Goal: Information Seeking & Learning: Learn about a topic

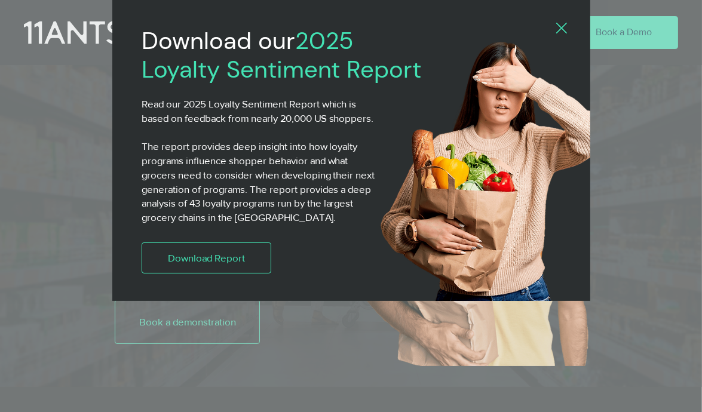
click at [557, 32] on icon "Back to site" at bounding box center [561, 28] width 11 height 11
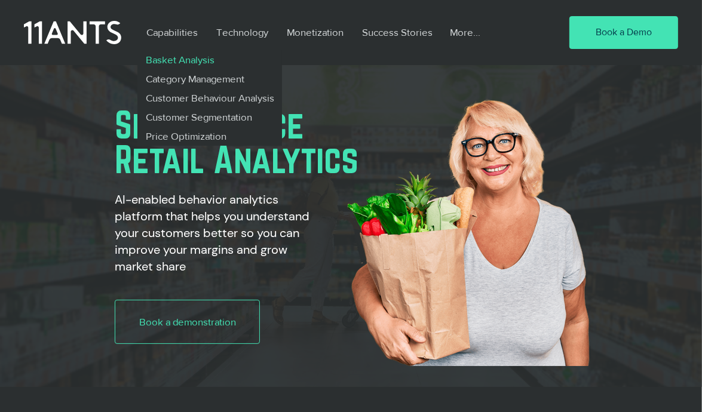
click at [182, 63] on p "Basket Analysis" at bounding box center [179, 59] width 79 height 19
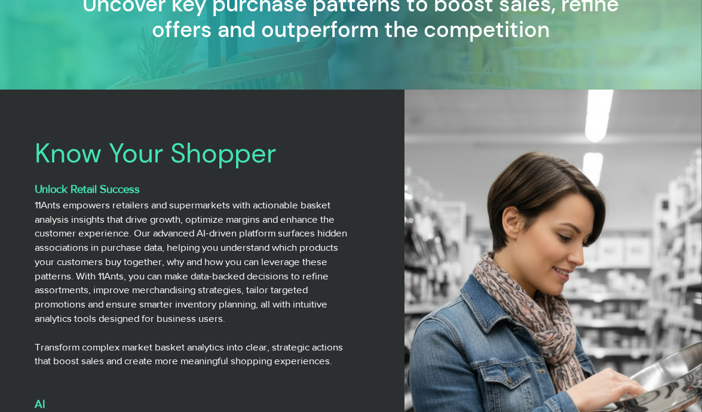
scroll to position [299, 0]
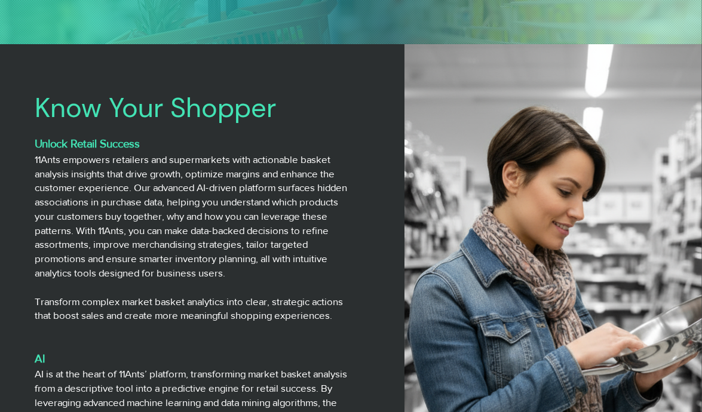
drag, startPoint x: 104, startPoint y: 161, endPoint x: 312, endPoint y: 272, distance: 235.7
click at [315, 275] on h3 "11Ants empowers retailers and supermarkets with actionable basket analysis insi…" at bounding box center [195, 216] width 321 height 128
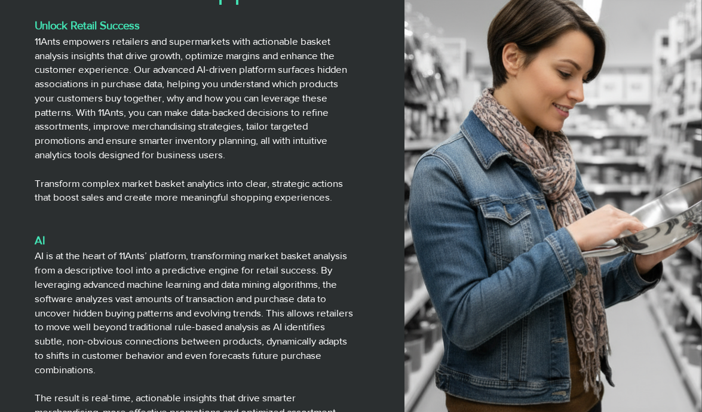
scroll to position [418, 0]
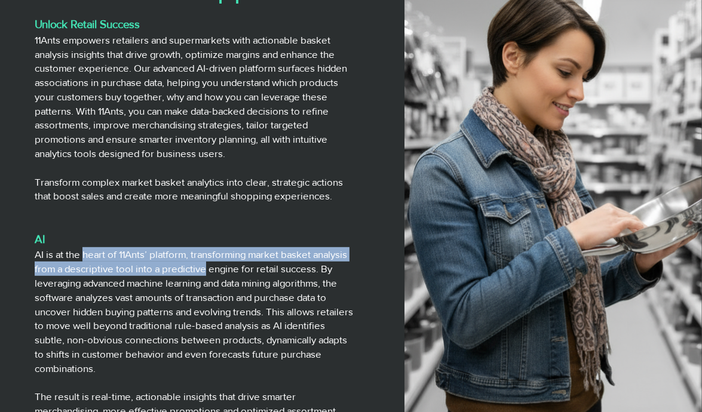
drag, startPoint x: 97, startPoint y: 258, endPoint x: 208, endPoint y: 271, distance: 111.8
click at [208, 271] on h3 "AI is at the heart of 11Ants’ platform, transforming market basket analysis fro…" at bounding box center [195, 311] width 321 height 128
click at [214, 253] on h3 "AI is at the heart of 11Ants’ platform, transforming market basket analysis fro…" at bounding box center [195, 311] width 321 height 128
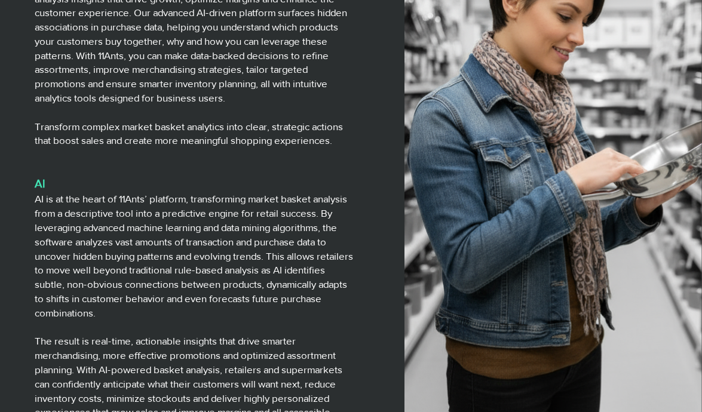
scroll to position [478, 0]
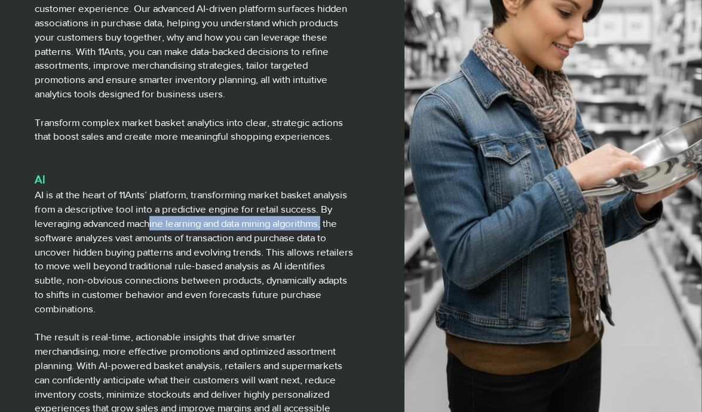
drag, startPoint x: 170, startPoint y: 223, endPoint x: 333, endPoint y: 231, distance: 163.8
click at [333, 231] on h3 "AI is at the heart of 11Ants’ platform, transforming market basket analysis fro…" at bounding box center [195, 252] width 321 height 128
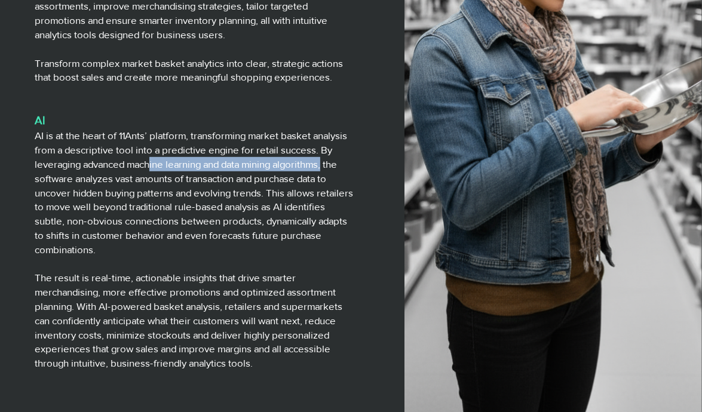
scroll to position [538, 0]
drag, startPoint x: 274, startPoint y: 194, endPoint x: 302, endPoint y: 245, distance: 58.5
click at [302, 245] on h3 "AI is at the heart of 11Ants’ platform, transforming market basket analysis fro…" at bounding box center [195, 192] width 321 height 128
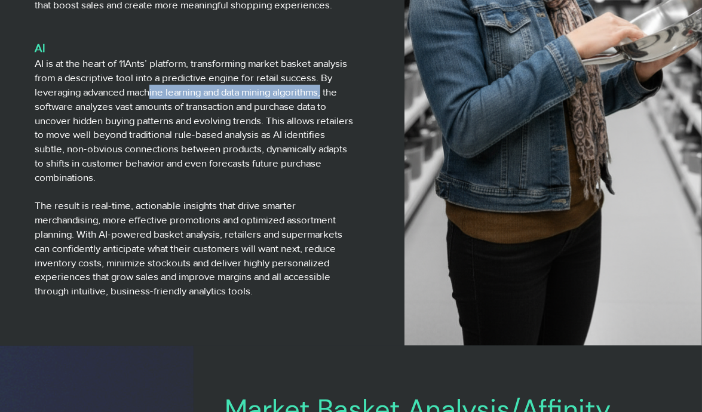
scroll to position [657, 0]
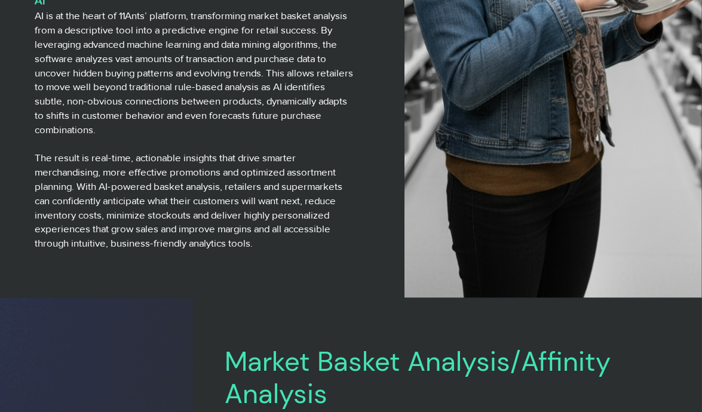
click at [133, 176] on h3 "The result is real-time, actionable insights that drive smarter merchandising, …" at bounding box center [195, 201] width 321 height 100
click at [303, 175] on h3 "The result is real-time, actionable insights that drive smarter merchandising, …" at bounding box center [195, 201] width 321 height 100
drag, startPoint x: 120, startPoint y: 189, endPoint x: 172, endPoint y: 186, distance: 52.1
click at [165, 186] on h3 "The result is real-time, actionable insights that drive smarter merchandising, …" at bounding box center [195, 201] width 321 height 100
click at [278, 190] on h3 "The result is real-time, actionable insights that drive smarter merchandising, …" at bounding box center [195, 201] width 321 height 100
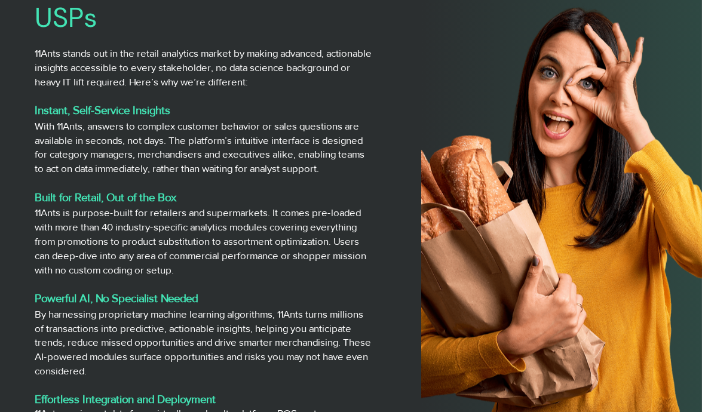
scroll to position [1792, 0]
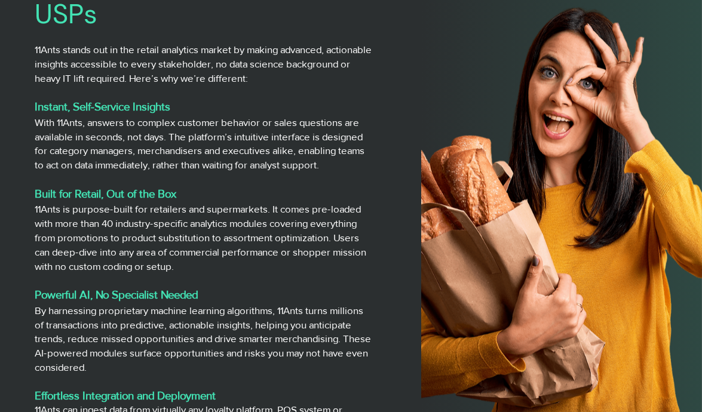
click at [109, 122] on p "With 11Ants, answers to complex customer behavior or sales questions are availa…" at bounding box center [204, 143] width 338 height 57
drag, startPoint x: 158, startPoint y: 123, endPoint x: 208, endPoint y: 125, distance: 50.2
click at [208, 125] on p "With 11Ants, answers to complex customer behavior or sales questions are availa…" at bounding box center [204, 143] width 338 height 57
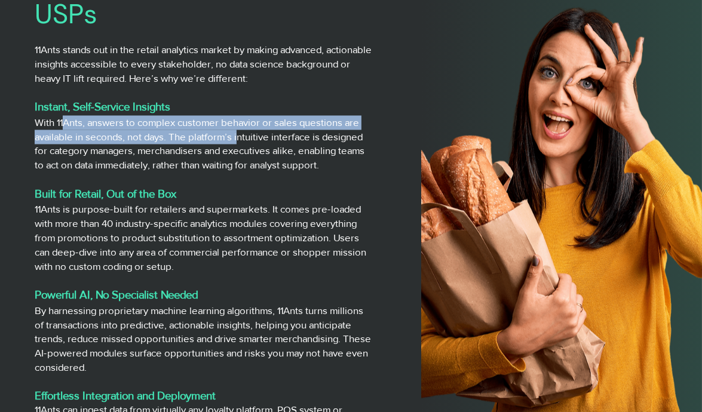
drag, startPoint x: 64, startPoint y: 125, endPoint x: 248, endPoint y: 136, distance: 184.8
click at [244, 135] on p "With 11Ants, answers to complex customer behavior or sales questions are availa…" at bounding box center [204, 143] width 338 height 57
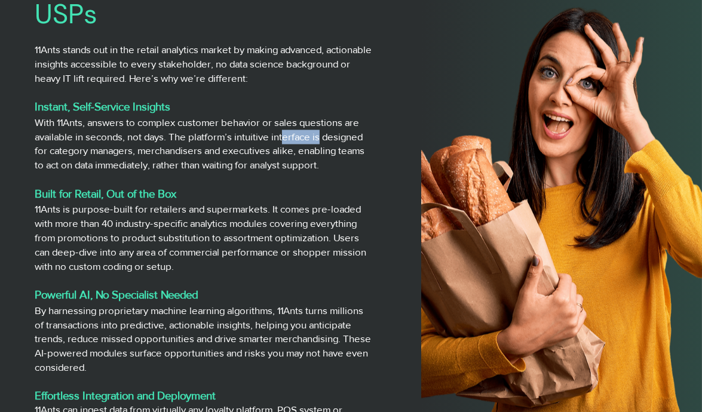
drag, startPoint x: 291, startPoint y: 137, endPoint x: 323, endPoint y: 140, distance: 31.3
click at [323, 140] on p "With 11Ants, answers to complex customer behavior or sales questions are availa…" at bounding box center [204, 143] width 338 height 57
click at [128, 151] on p "With 11Ants, answers to complex customer behavior or sales questions are availa…" at bounding box center [204, 143] width 338 height 57
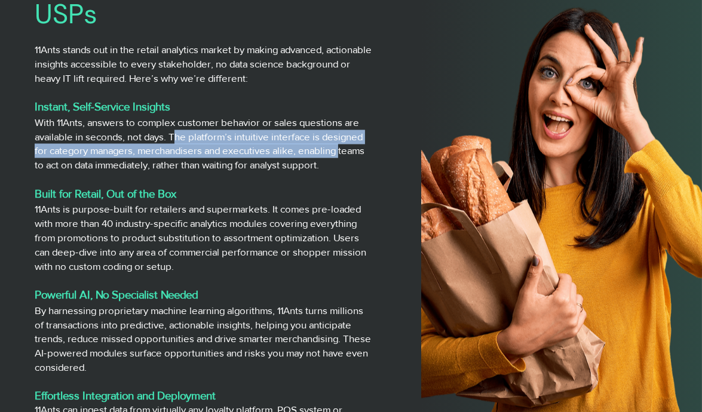
drag, startPoint x: 179, startPoint y: 143, endPoint x: 344, endPoint y: 154, distance: 165.2
click at [344, 154] on p "With 11Ants, answers to complex customer behavior or sales questions are availa…" at bounding box center [204, 143] width 338 height 57
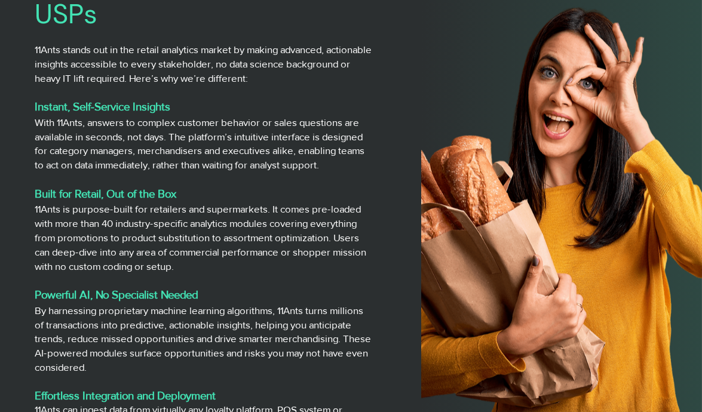
click at [343, 165] on p "With 11Ants, answers to complex customer behavior or sales questions are availa…" at bounding box center [204, 143] width 338 height 57
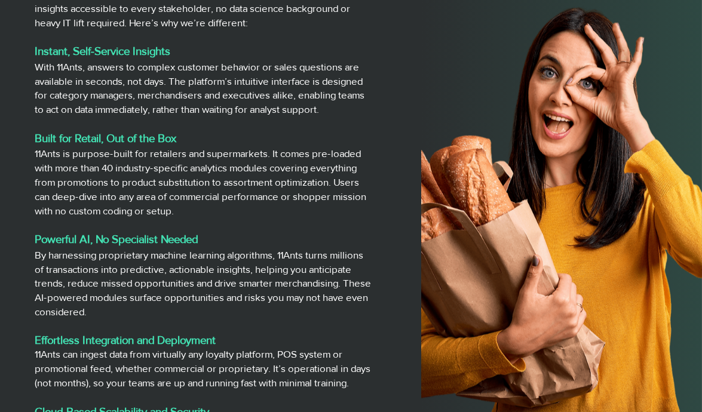
scroll to position [1852, 0]
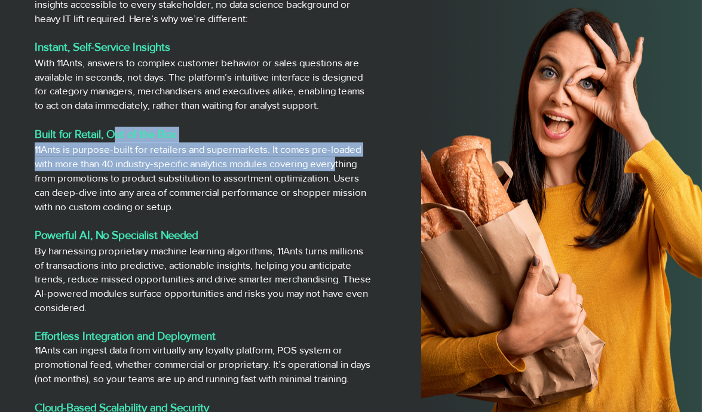
drag, startPoint x: 116, startPoint y: 143, endPoint x: 341, endPoint y: 171, distance: 227.0
click at [341, 170] on div "11Ants stands out in the retail analytics market by making advanced, actionable…" at bounding box center [204, 372] width 338 height 779
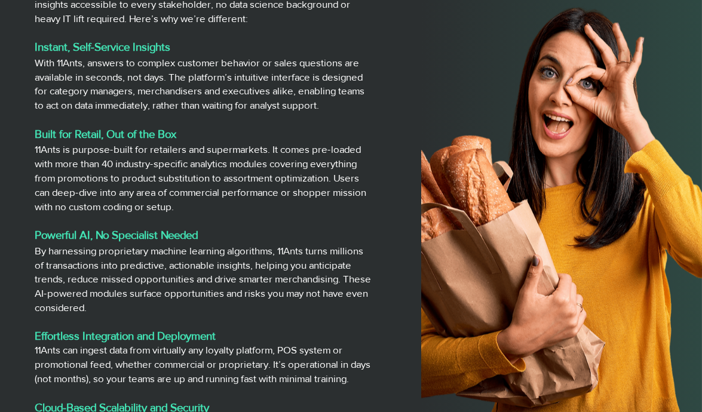
click at [342, 197] on p "11Ants is purpose-built for retailers and supermarkets. It comes pre-loaded wit…" at bounding box center [204, 177] width 338 height 71
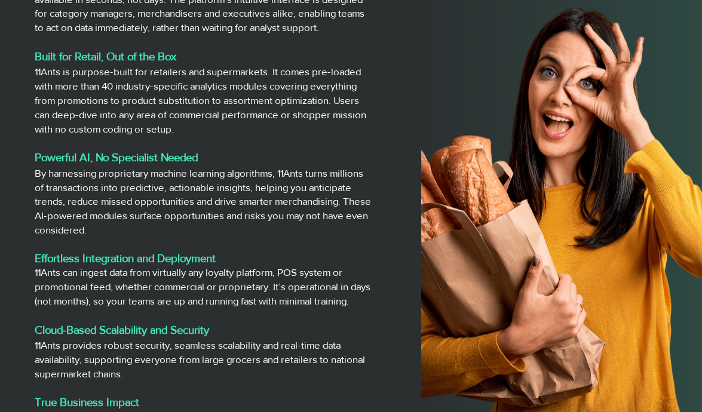
scroll to position [1971, 0]
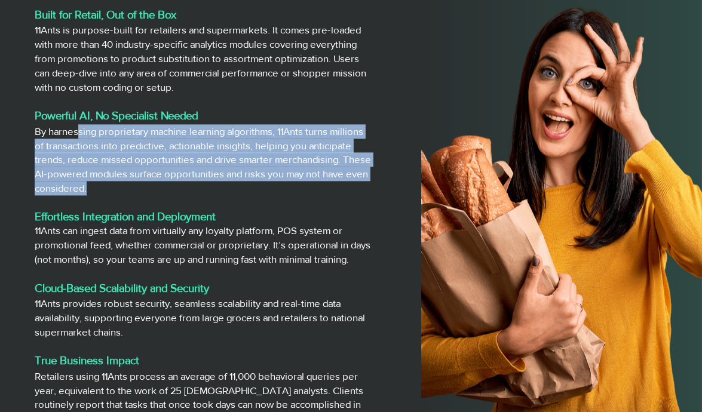
drag, startPoint x: 81, startPoint y: 132, endPoint x: 330, endPoint y: 186, distance: 255.5
click at [330, 186] on p "By harnessing proprietary machine learning algorithms, 11Ants turns millions of…" at bounding box center [204, 159] width 338 height 71
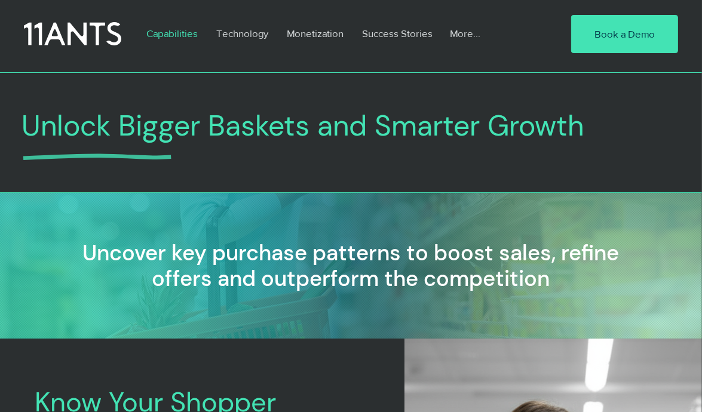
scroll to position [0, 0]
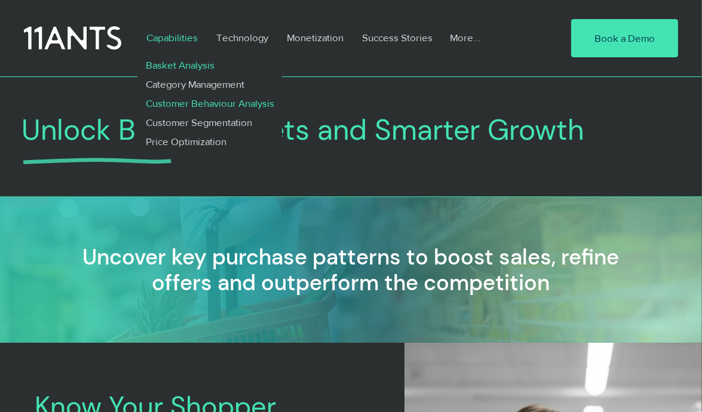
click at [201, 104] on p "Customer Behaviour Analysis" at bounding box center [209, 103] width 139 height 19
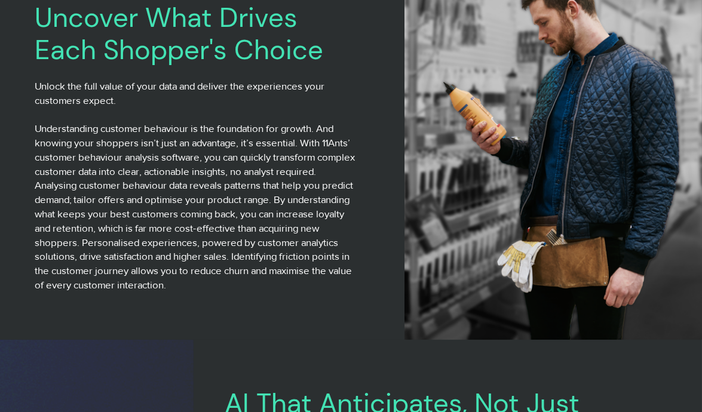
scroll to position [418, 0]
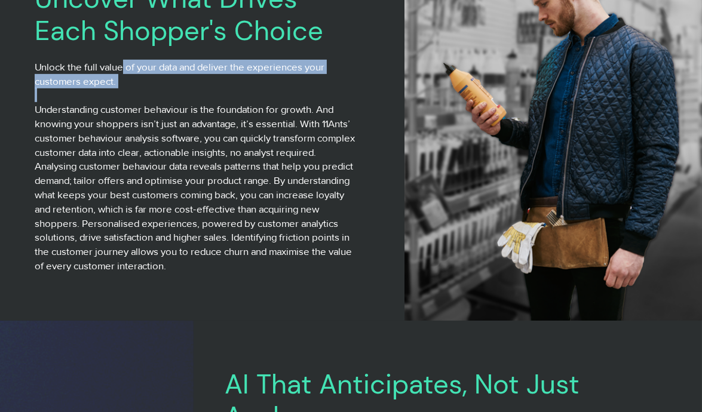
drag, startPoint x: 124, startPoint y: 67, endPoint x: 286, endPoint y: 96, distance: 163.7
click at [286, 96] on div "Unlock the full value of your data and deliver the experiences your customers e…" at bounding box center [195, 166] width 321 height 213
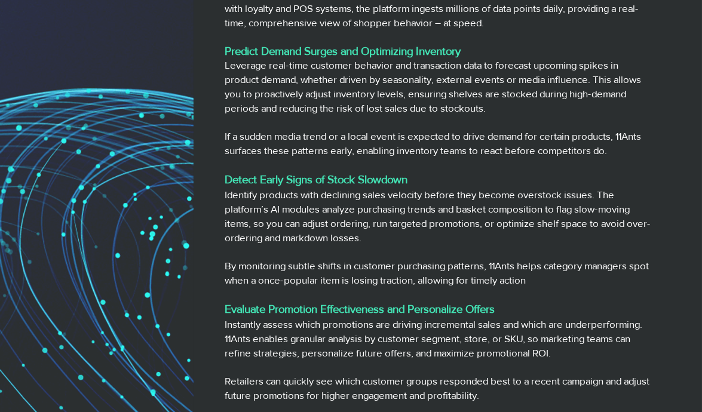
scroll to position [896, 0]
